Goal: Obtain resource: Download file/media

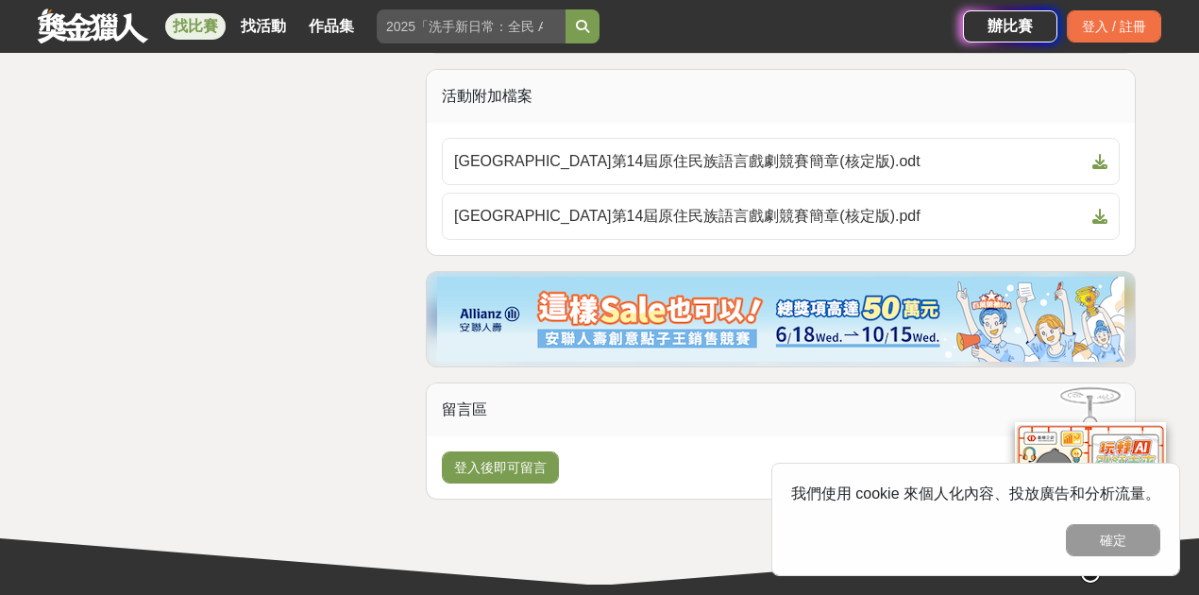
scroll to position [3555, 0]
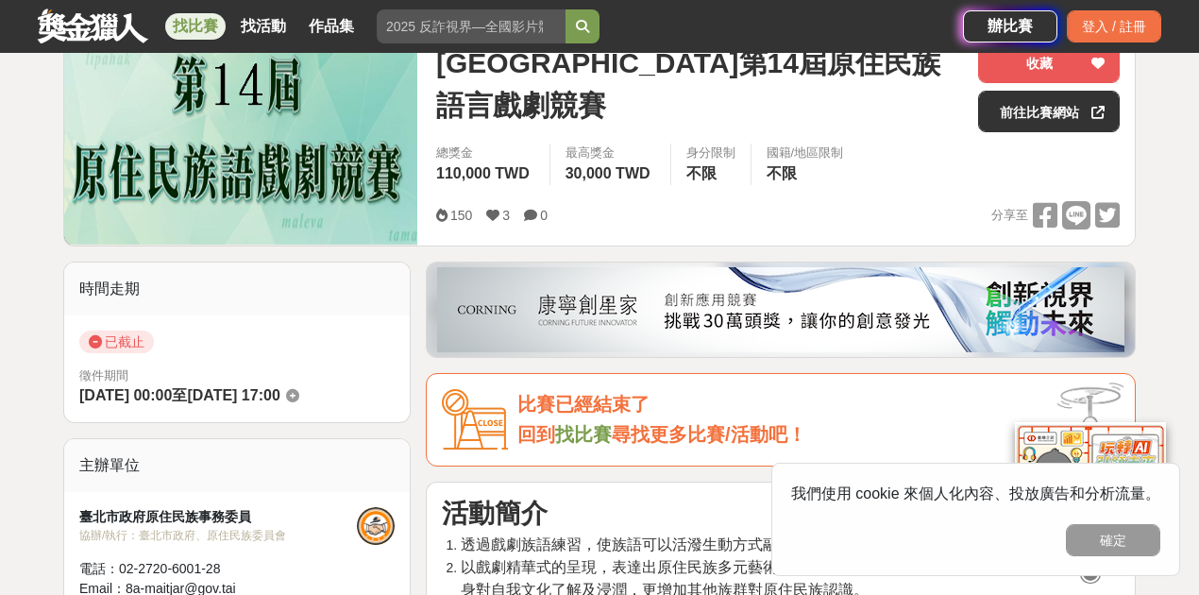
scroll to position [503, 0]
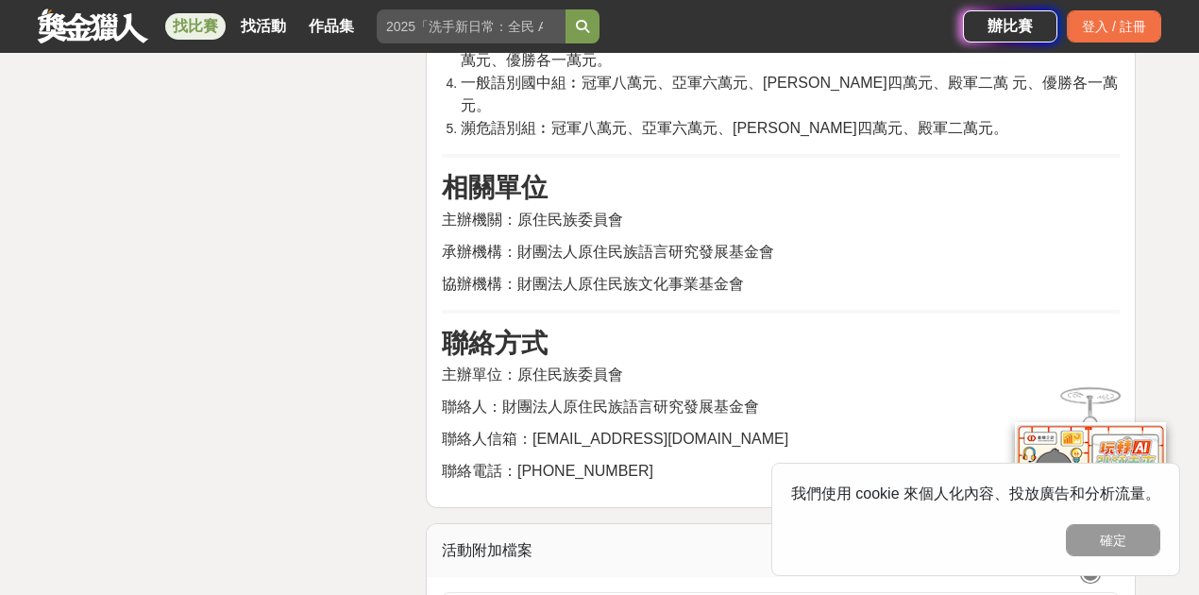
scroll to position [3210, 0]
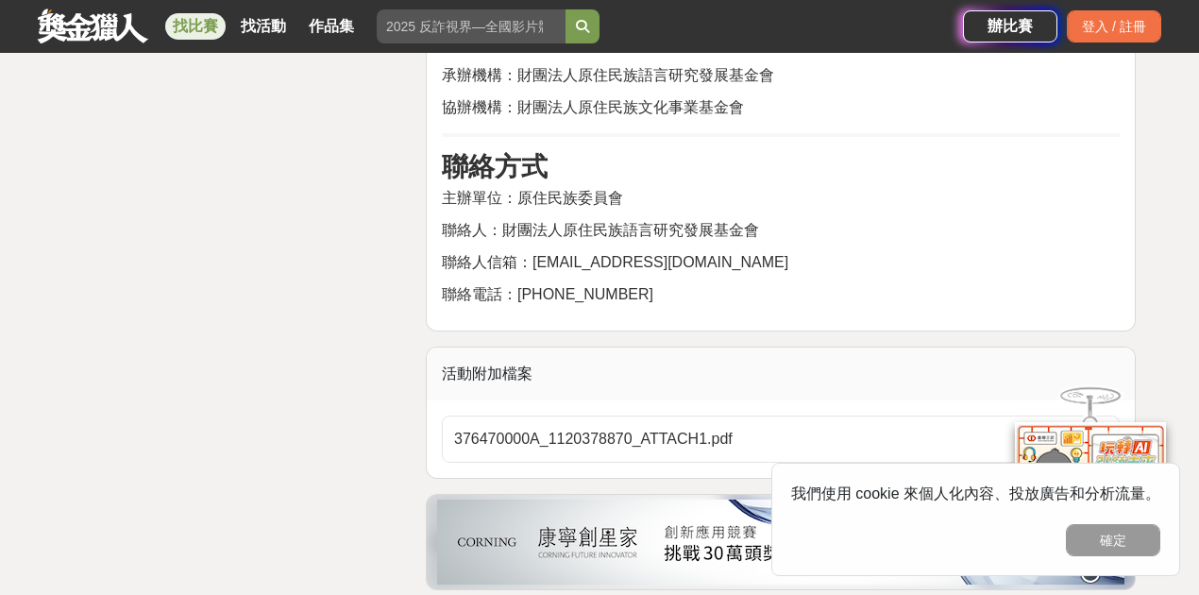
scroll to position [3776, 0]
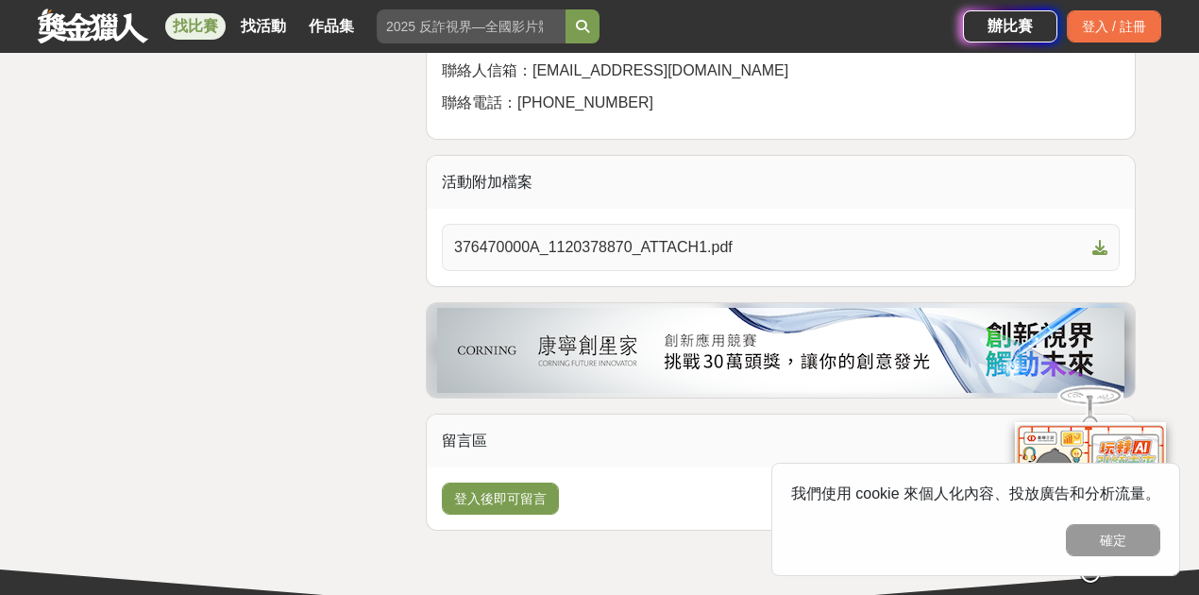
click at [582, 236] on span "376470000A_1120378870_ATTACH1.pdf" at bounding box center [769, 247] width 631 height 23
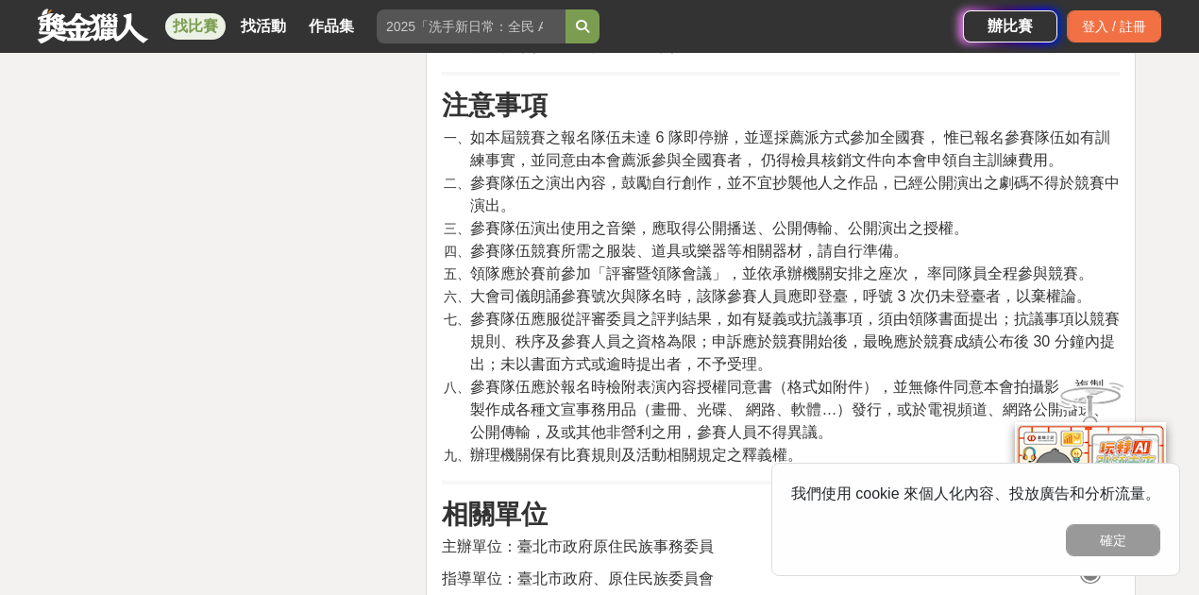
scroll to position [3021, 0]
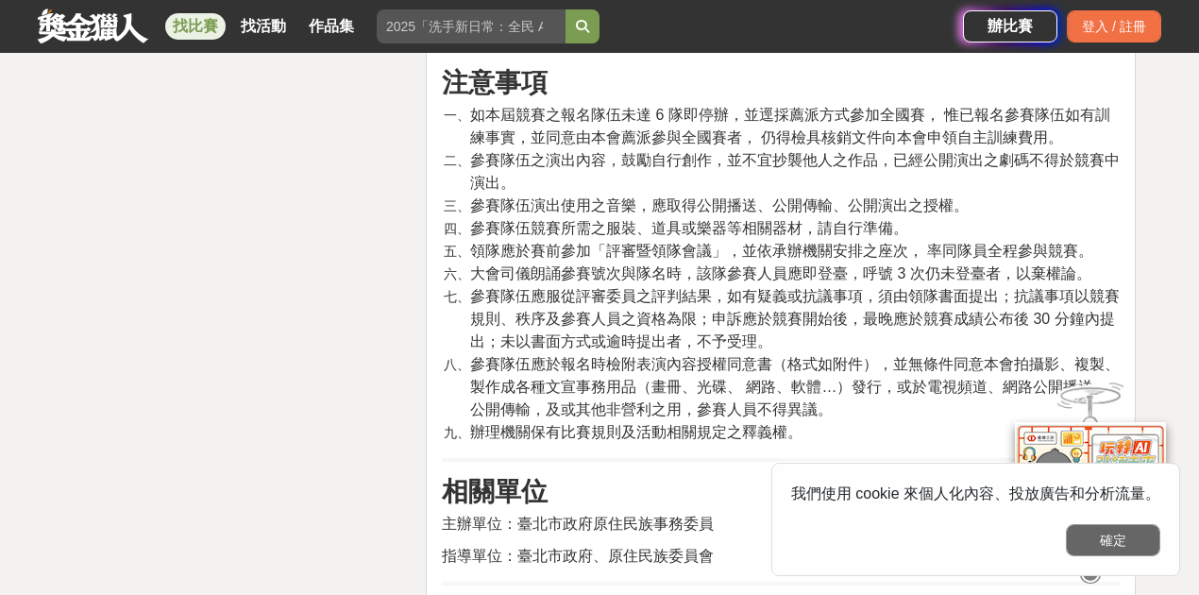
click at [1117, 551] on button "確定" at bounding box center [1113, 540] width 94 height 32
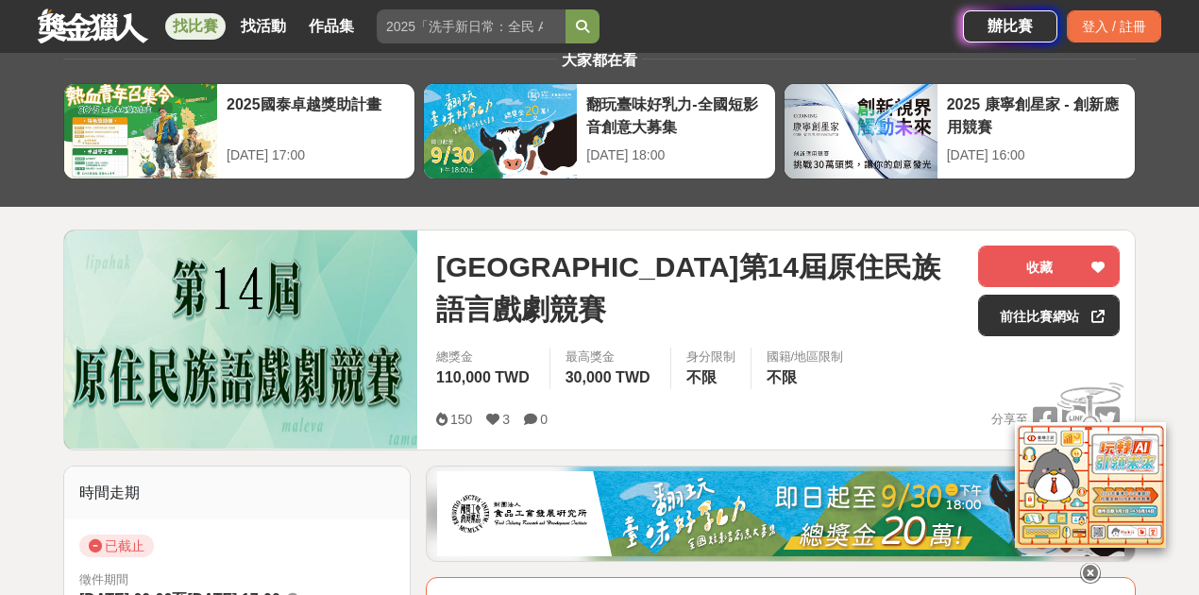
scroll to position [0, 0]
